Goal: Find specific page/section: Find specific page/section

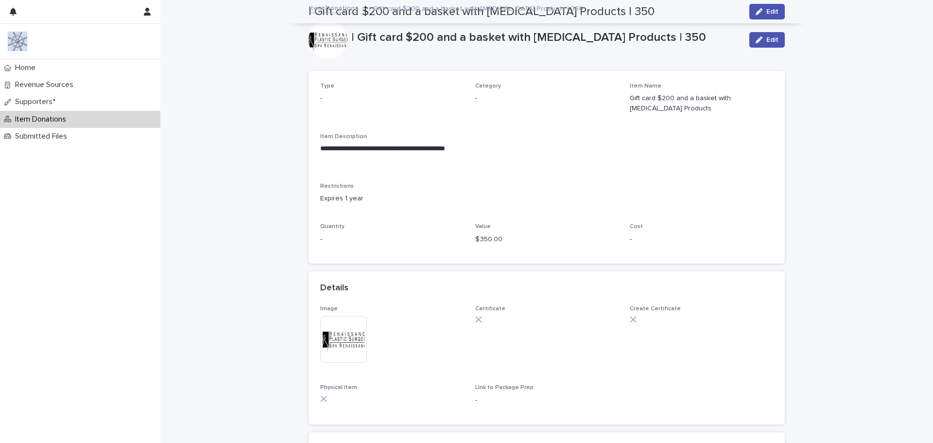
scroll to position [366, 0]
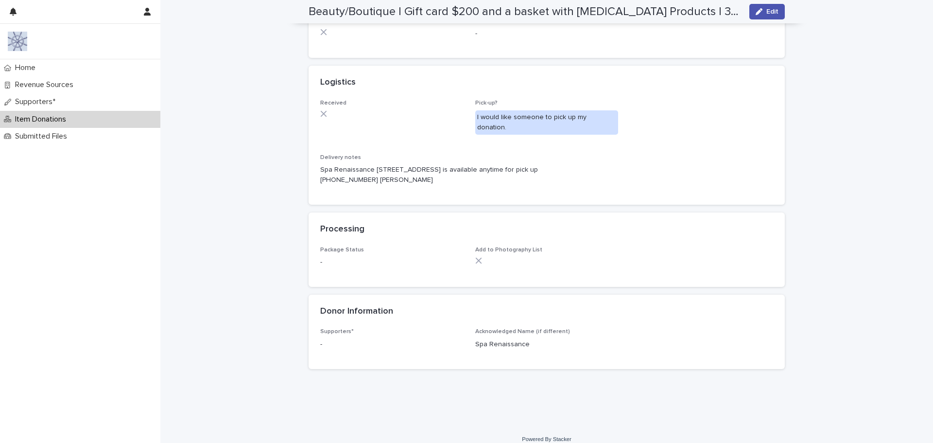
click at [49, 121] on p "Item Donations" at bounding box center [42, 119] width 63 height 9
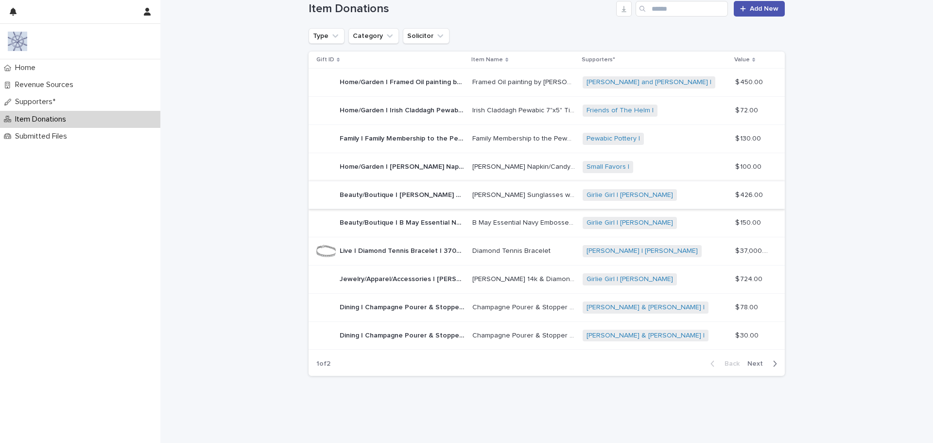
scroll to position [133, 0]
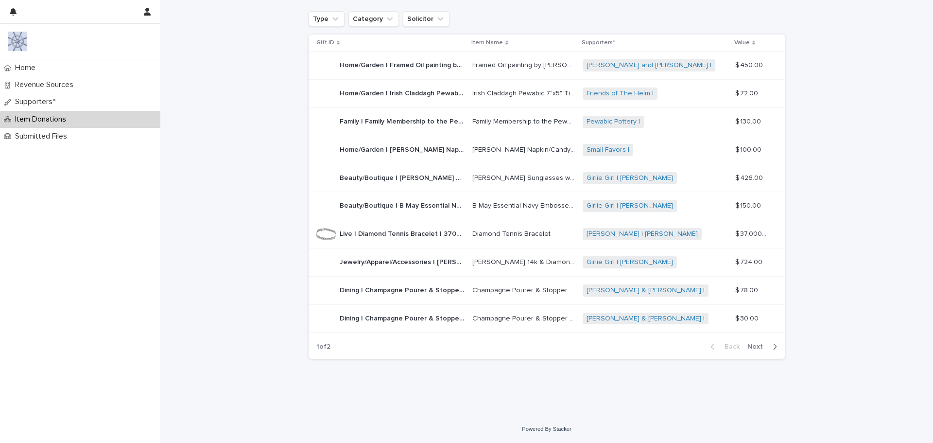
click at [755, 347] on span "Next" at bounding box center [757, 346] width 21 height 7
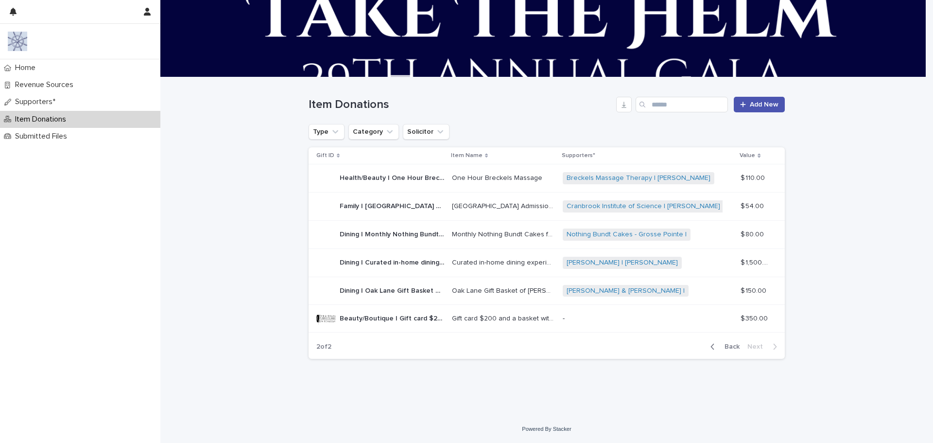
click at [376, 262] on p "Dining | Curated in-home dining experience for 10 with Chef [PERSON_NAME] | 1500" at bounding box center [393, 262] width 106 height 10
